Goal: Transaction & Acquisition: Purchase product/service

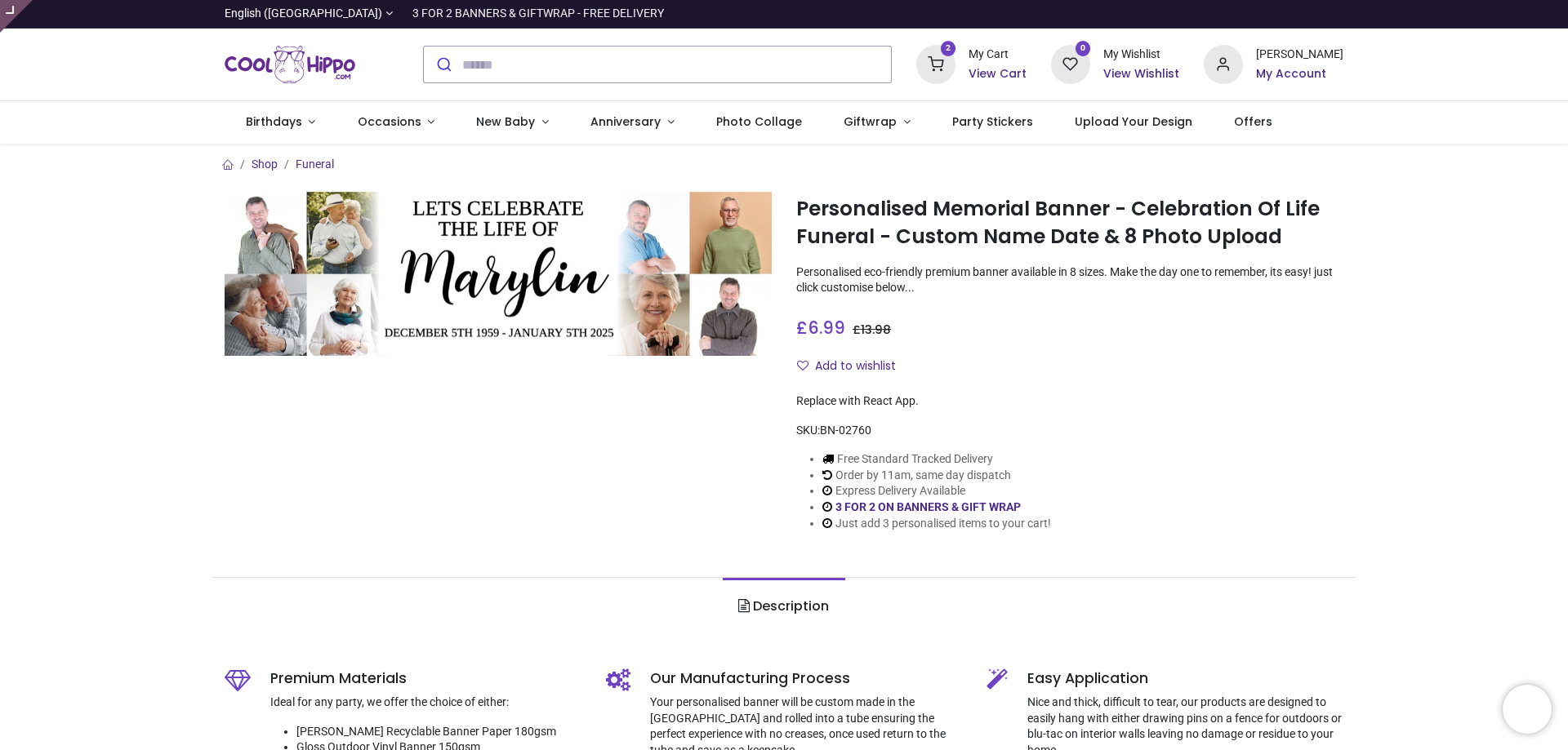
type input "**********"
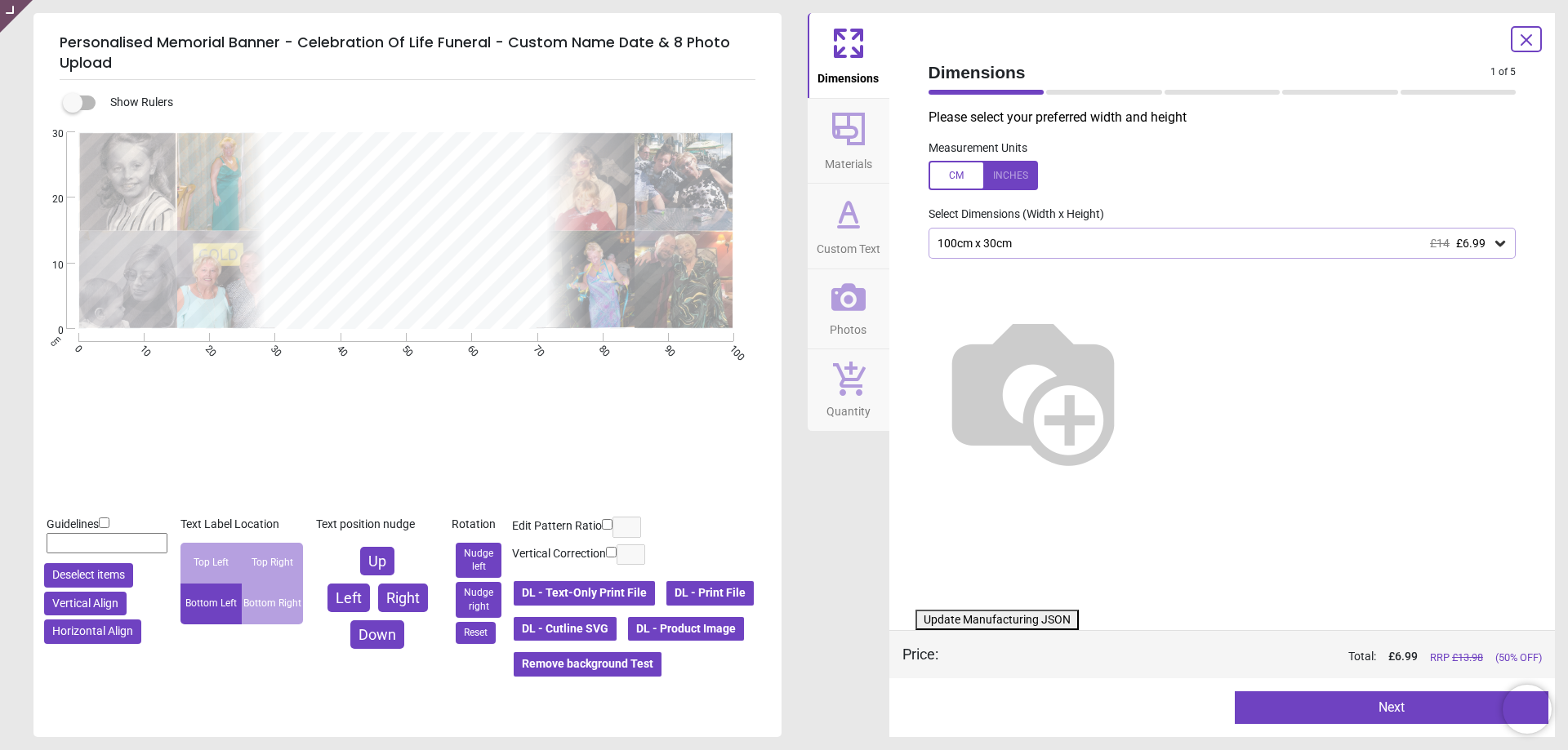
click at [1044, 617] on button "Update Manufacturing JSON" at bounding box center [998, 620] width 164 height 21
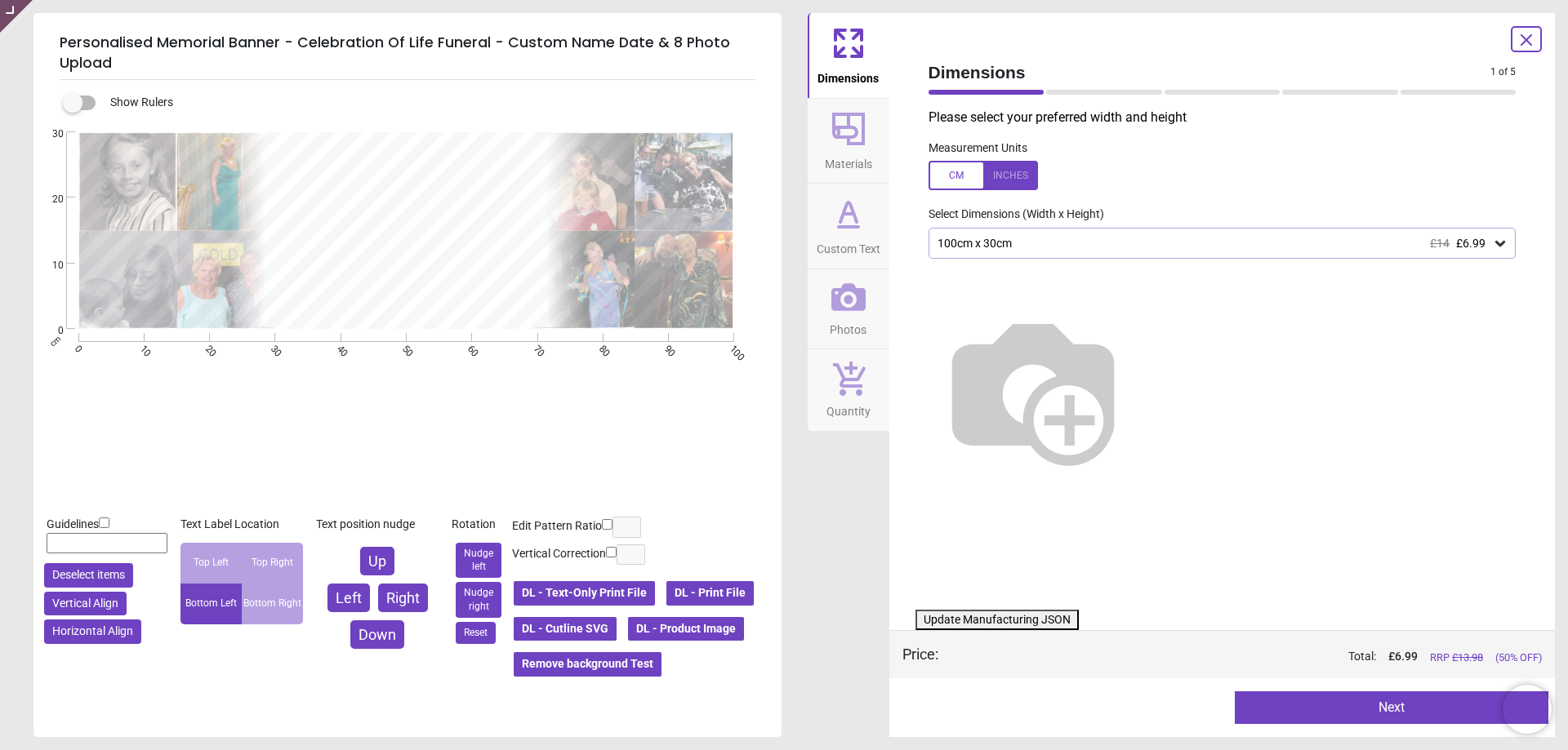
click at [1044, 617] on button "Update Manufacturing JSON" at bounding box center [998, 620] width 164 height 21
